Goal: Navigation & Orientation: Find specific page/section

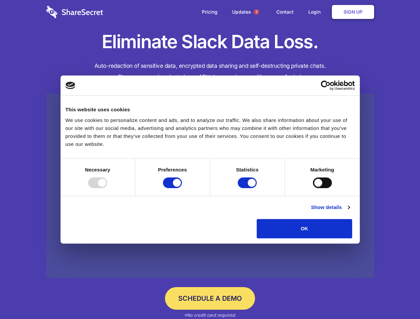
click at [107, 188] on div at bounding box center [97, 183] width 19 height 11
click at [182, 188] on input "Preferences" at bounding box center [172, 183] width 19 height 11
checkbox input "false"
click at [248, 188] on input "Statistics" at bounding box center [247, 183] width 19 height 11
checkbox input "false"
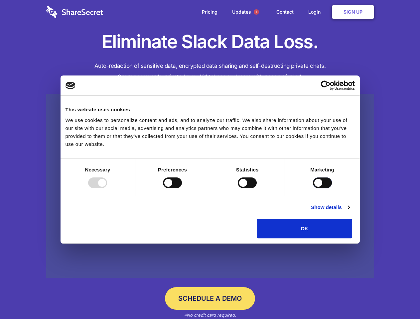
click at [313, 188] on input "Marketing" at bounding box center [322, 183] width 19 height 11
checkbox input "true"
click at [350, 212] on link "Show details" at bounding box center [330, 208] width 39 height 8
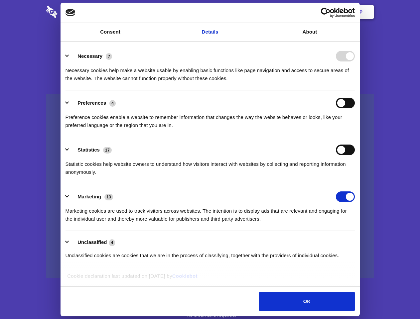
click at [358, 241] on ul "Necessary 7 Necessary cookies help make a website usable by enabling basic func…" at bounding box center [210, 156] width 296 height 224
click at [256, 12] on span "1" at bounding box center [256, 11] width 5 height 5
